Goal: Navigation & Orientation: Find specific page/section

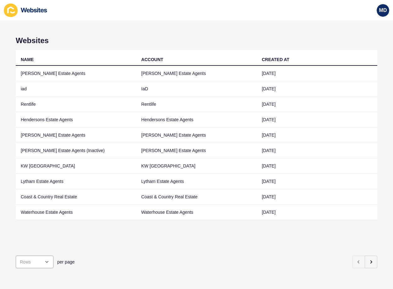
click at [373, 256] on div "Websites NAME ACCOUNT CREATED AT [PERSON_NAME] Estate Agents [PERSON_NAME] Esta…" at bounding box center [196, 154] width 393 height 268
click at [369, 257] on button "button" at bounding box center [371, 261] width 13 height 13
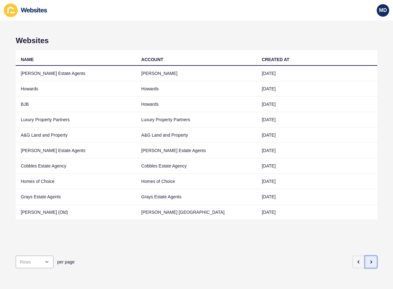
click at [368, 259] on icon "button" at bounding box center [370, 261] width 5 height 5
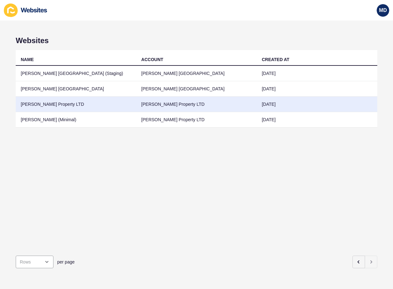
click at [27, 101] on td "[PERSON_NAME] Property LTD" at bounding box center [76, 104] width 120 height 15
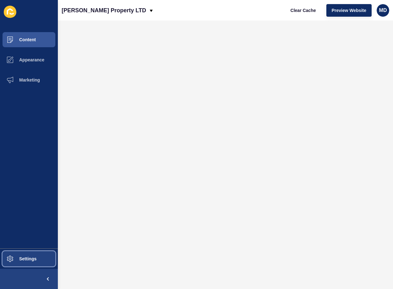
click at [31, 261] on button "Settings" at bounding box center [29, 258] width 58 height 20
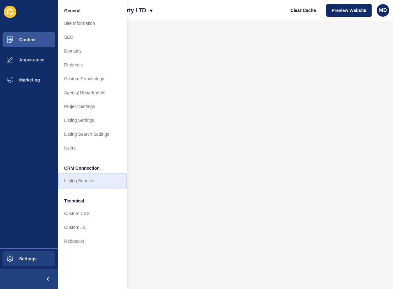
click at [94, 180] on link "Listing Sources" at bounding box center [92, 181] width 69 height 14
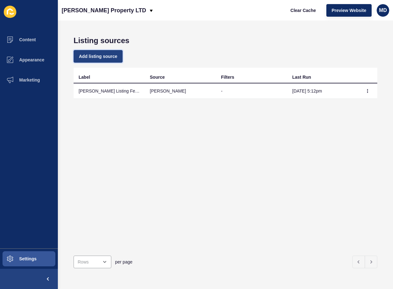
click at [100, 52] on button "Add listing source" at bounding box center [98, 56] width 49 height 13
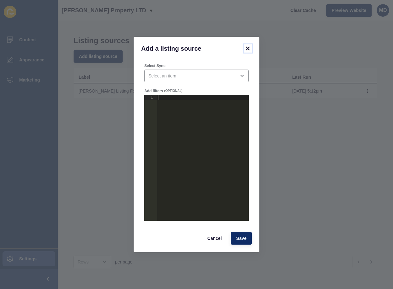
click at [247, 45] on icon at bounding box center [248, 49] width 8 height 8
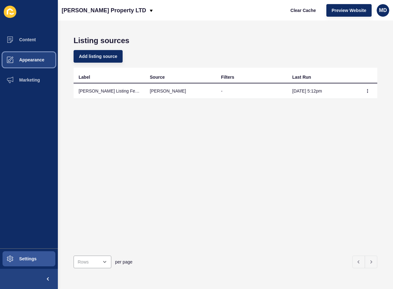
click at [25, 60] on span "Appearance" at bounding box center [21, 59] width 45 height 5
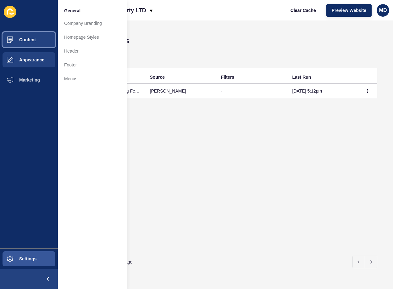
click at [31, 44] on button "Content" at bounding box center [29, 40] width 58 height 20
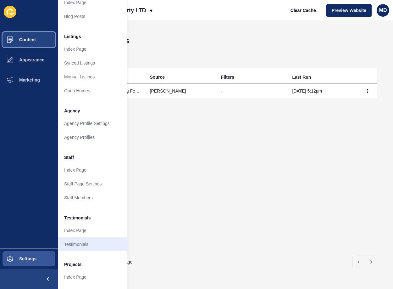
scroll to position [85, 0]
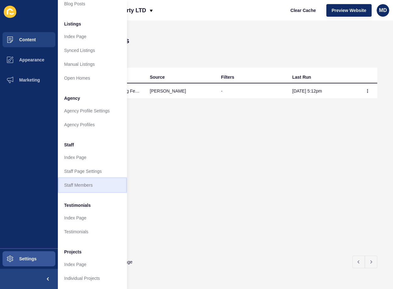
click at [84, 179] on link "Staff Members" at bounding box center [92, 185] width 69 height 14
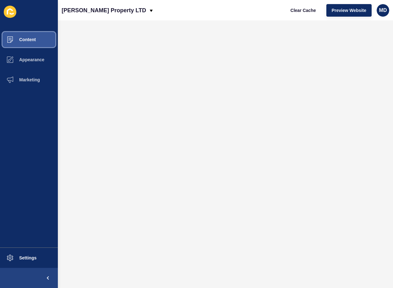
click at [30, 43] on button "Content" at bounding box center [29, 40] width 58 height 20
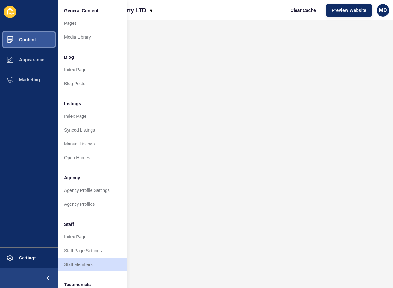
click at [49, 39] on button "Content" at bounding box center [29, 40] width 58 height 20
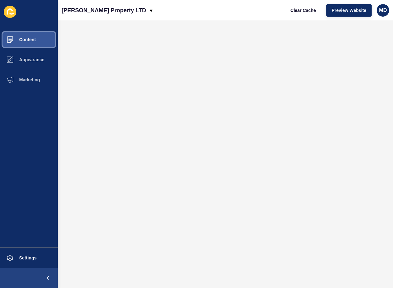
click at [49, 39] on button "Content" at bounding box center [29, 40] width 58 height 20
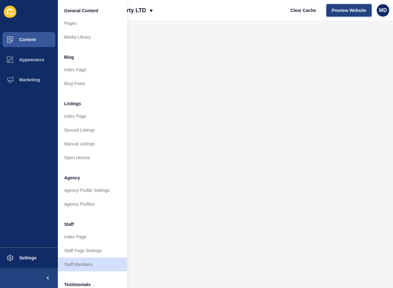
click at [349, 11] on span "Preview Website" at bounding box center [349, 10] width 35 height 6
